Goal: Information Seeking & Learning: Find specific page/section

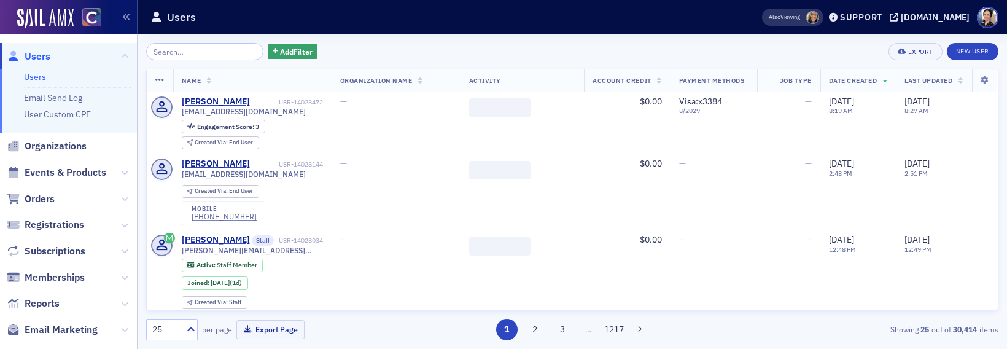
click at [198, 53] on input "search" at bounding box center [204, 51] width 117 height 17
click at [76, 175] on span "Events & Products" at bounding box center [66, 173] width 82 height 14
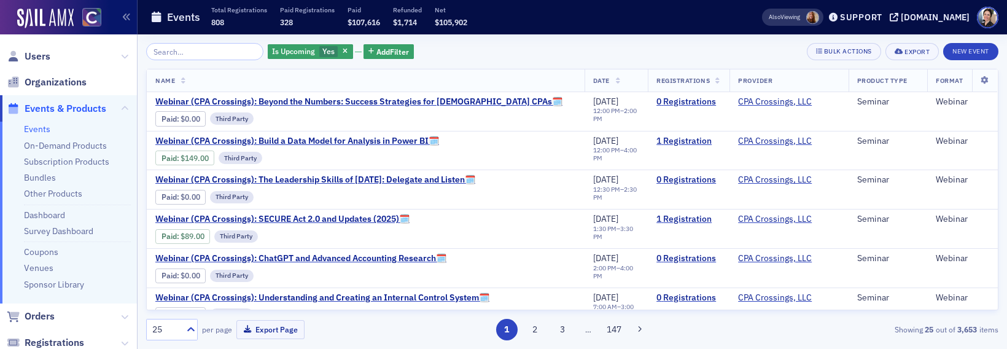
click at [201, 52] on input "search" at bounding box center [204, 51] width 117 height 17
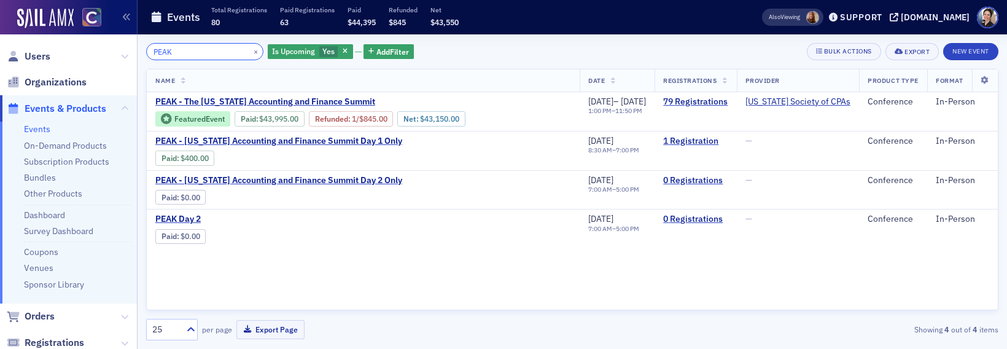
drag, startPoint x: 183, startPoint y: 48, endPoint x: 127, endPoint y: 45, distance: 56.6
click at [127, 45] on div "Users Organizations Events & Products Events On-Demand Products Subscription Pr…" at bounding box center [503, 174] width 1007 height 349
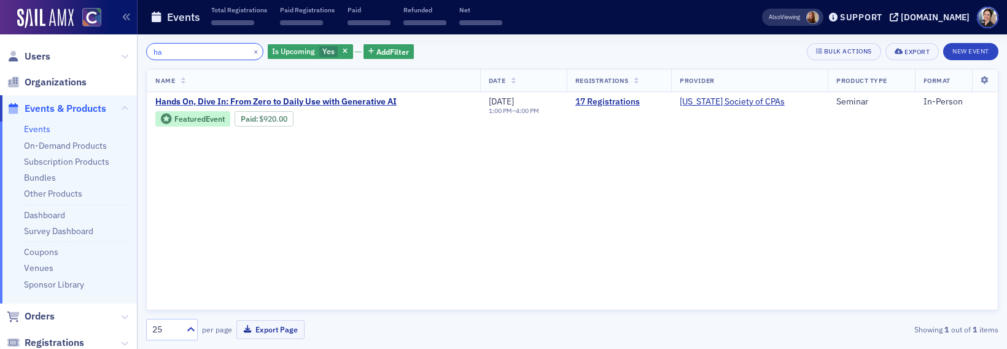
type input "h"
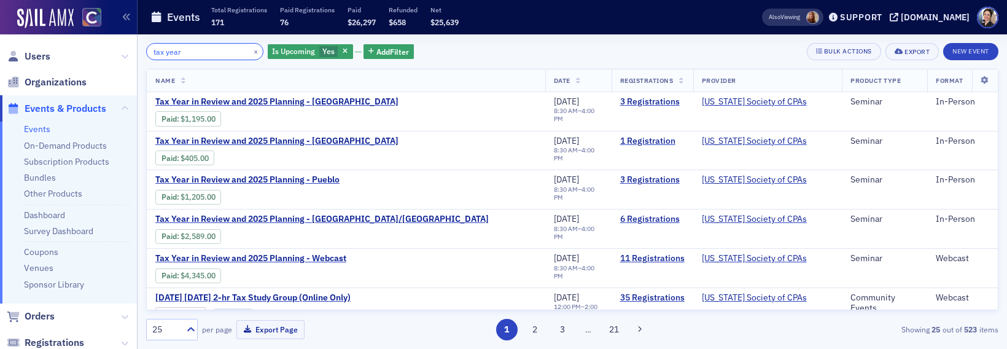
drag, startPoint x: 188, startPoint y: 55, endPoint x: 111, endPoint y: 45, distance: 78.0
click at [113, 45] on div "Users Organizations Events & Products Events On-Demand Products Subscription Pr…" at bounding box center [503, 174] width 1007 height 349
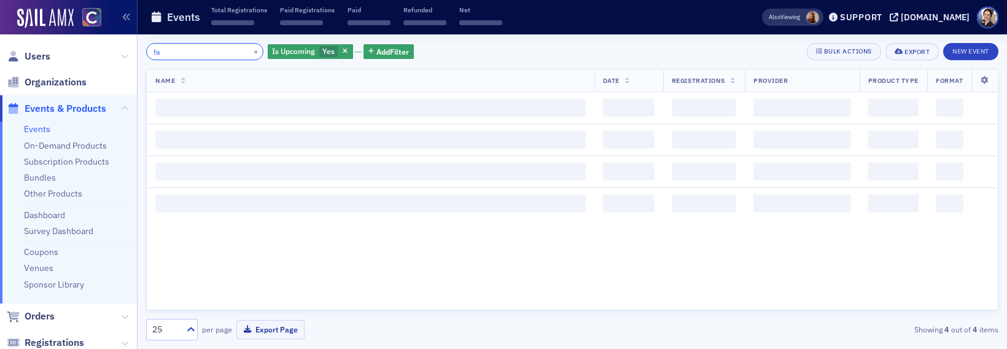
type input "f"
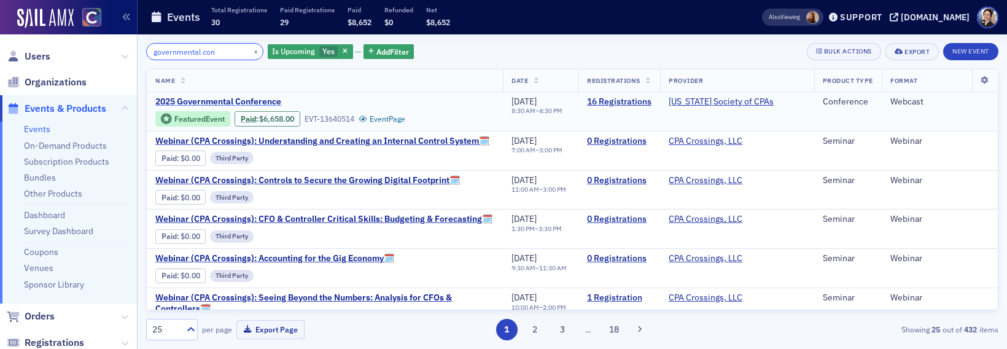
type input "governmental con"
click at [244, 102] on span "2025 Governmental Conference" at bounding box center [258, 101] width 206 height 11
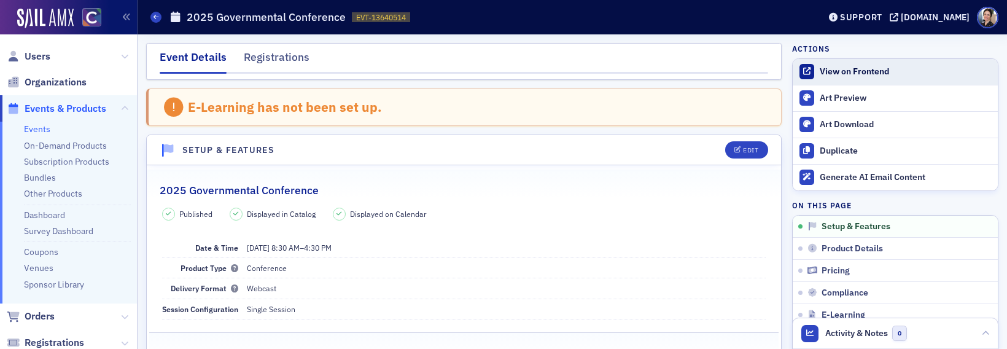
click at [868, 73] on div "View on Frontend" at bounding box center [906, 71] width 172 height 11
